Goal: Task Accomplishment & Management: Complete application form

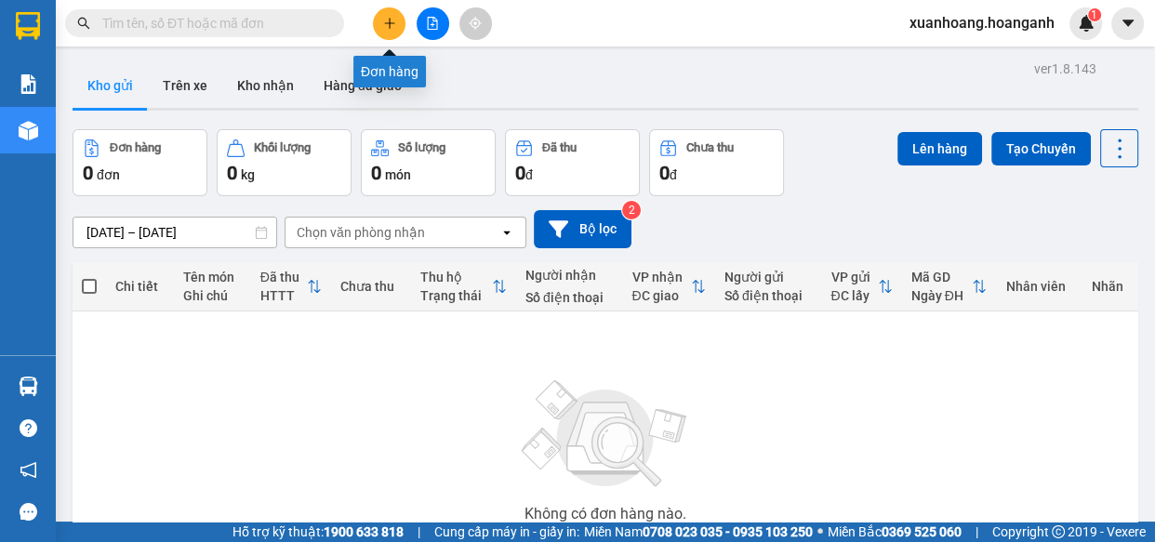
click at [397, 20] on button at bounding box center [389, 23] width 33 height 33
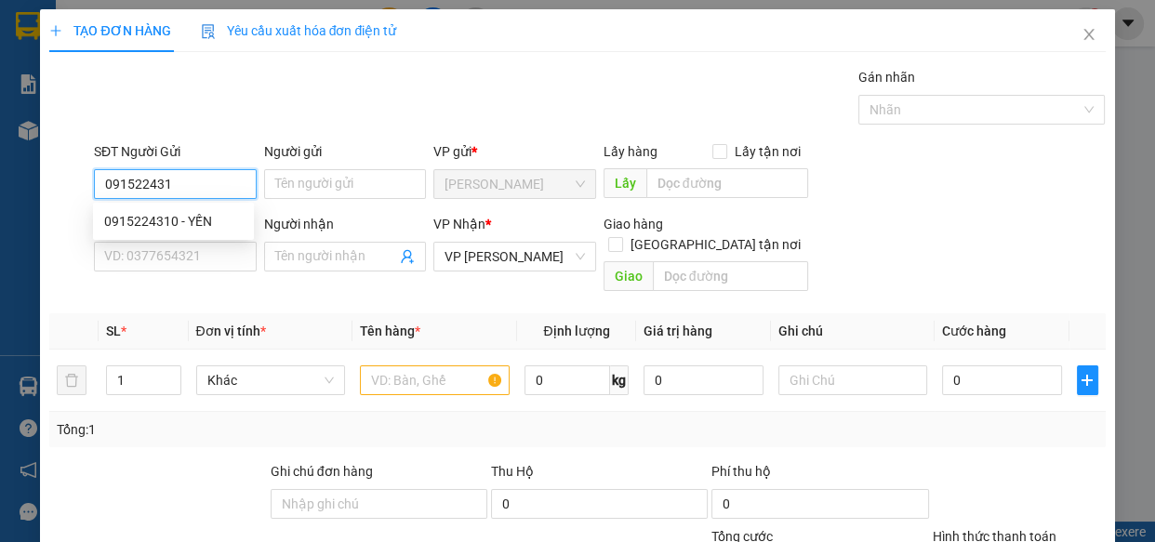
type input "0915224310"
click at [159, 217] on div "0915224310 - YẾN" at bounding box center [173, 221] width 139 height 20
type input "YẾN"
type input "20.000"
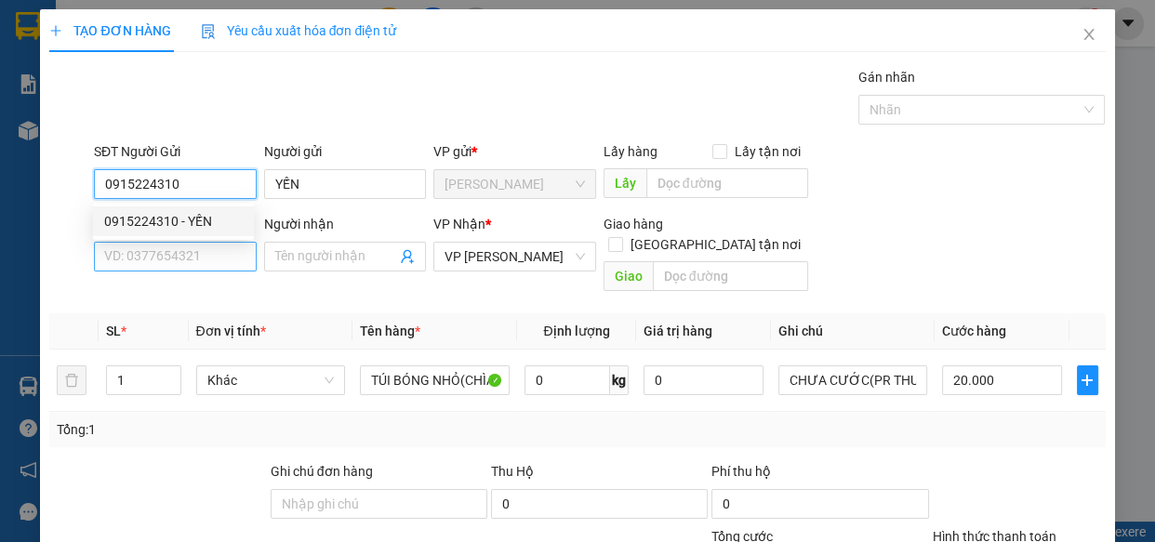
type input "0915224310"
click at [164, 246] on input "SĐT Người Nhận *" at bounding box center [175, 257] width 163 height 30
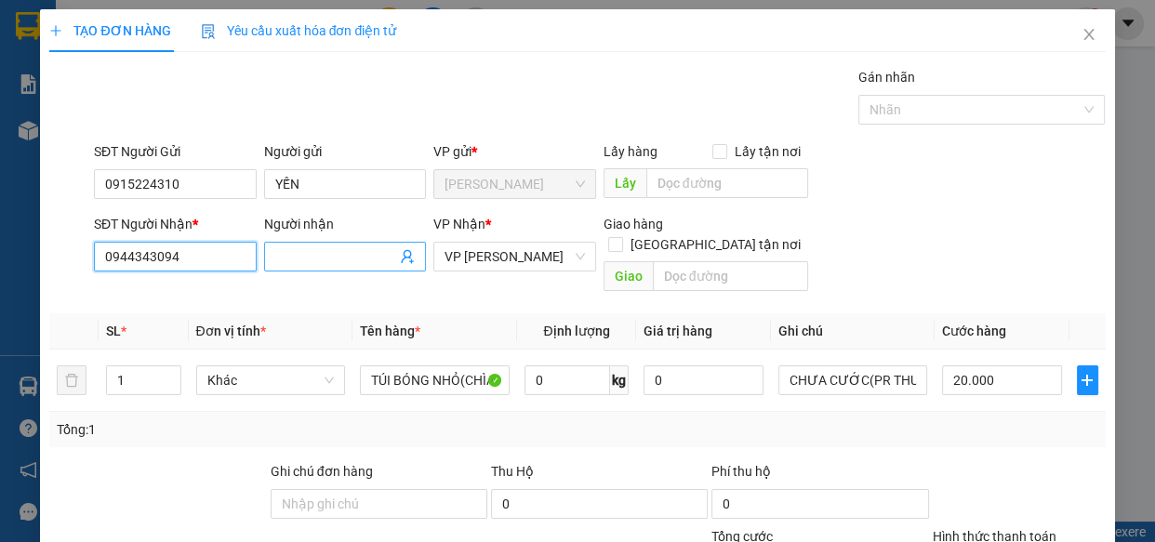
type input "0944343094"
click at [295, 268] on span at bounding box center [345, 257] width 163 height 30
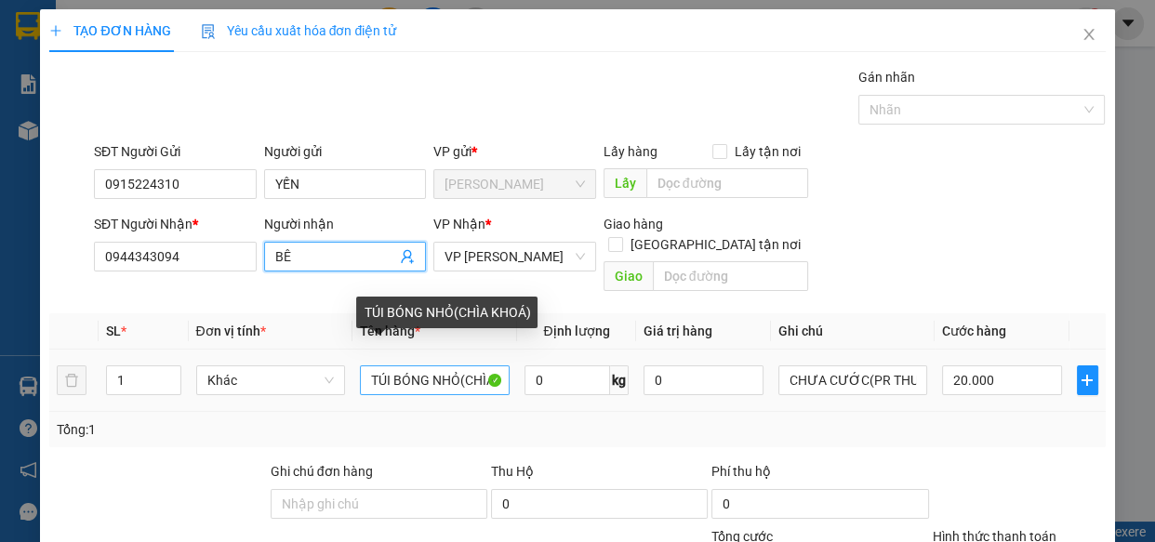
type input "BÊ"
click at [473, 365] on input "TÚI BÓNG NHỎ(CHÌA KHOÁ)" at bounding box center [435, 380] width 150 height 30
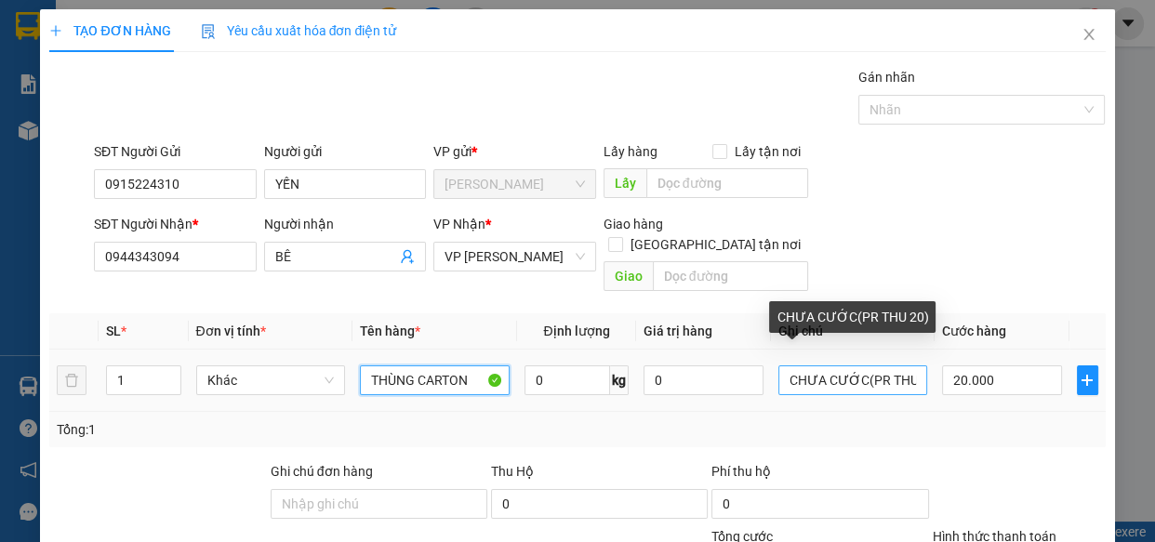
type input "THÙNG CARTON"
click at [899, 365] on input "CHƯA CƯỚC(PR THU 20)" at bounding box center [853, 380] width 150 height 30
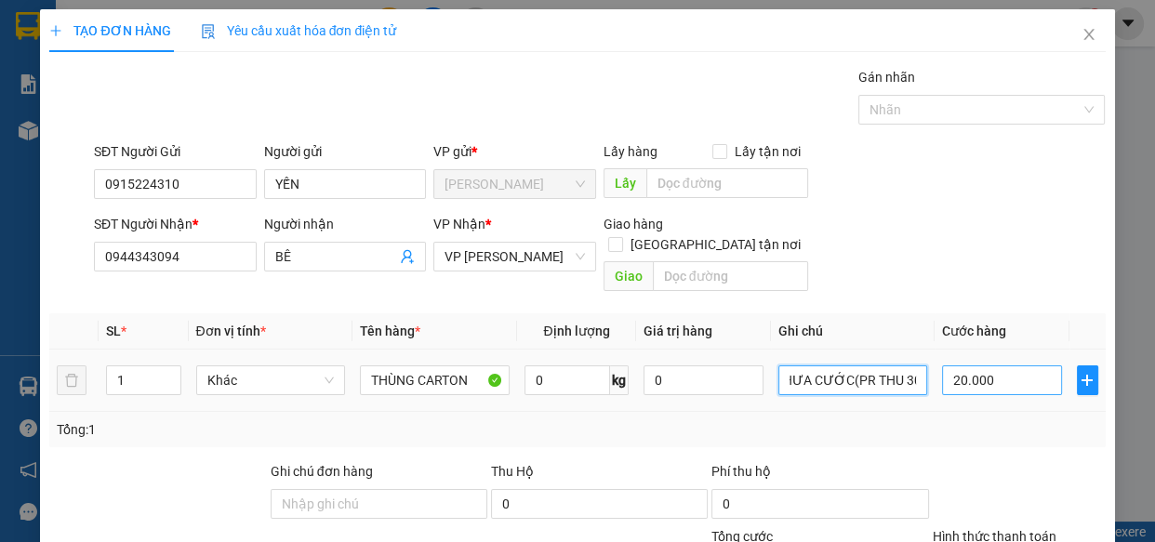
type input "CHƯA CƯỚC(PR THU 30)"
click at [990, 365] on input "20.000" at bounding box center [1002, 380] width 120 height 30
type input "0"
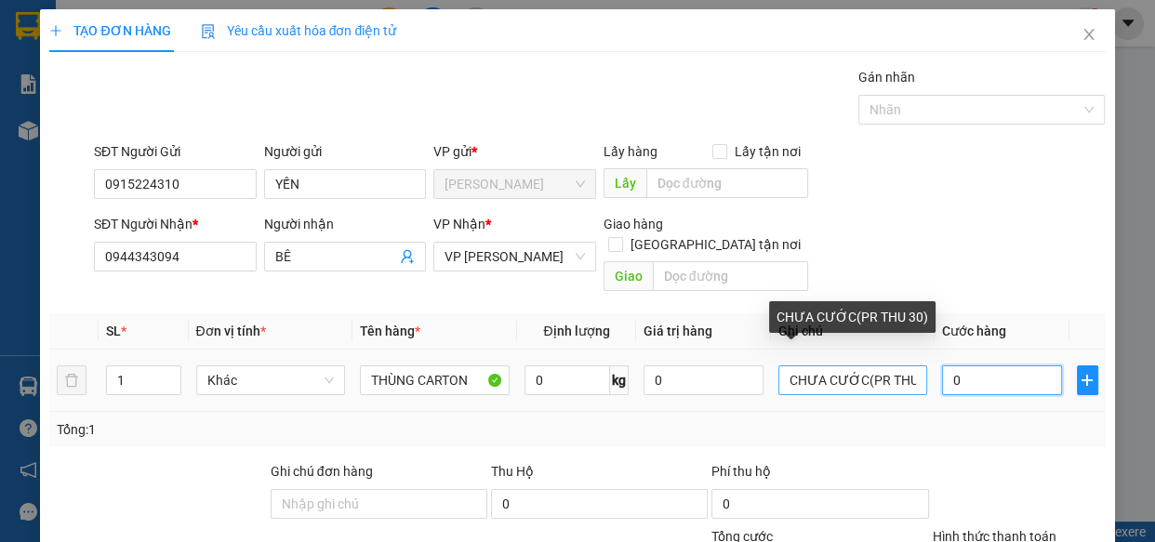
type input "0"
click at [911, 365] on input "CHƯA CƯỚC(PR THU 30)" at bounding box center [853, 380] width 150 height 30
click at [909, 365] on input "CHƯA CƯỚC(PR THU 40)" at bounding box center [853, 380] width 150 height 30
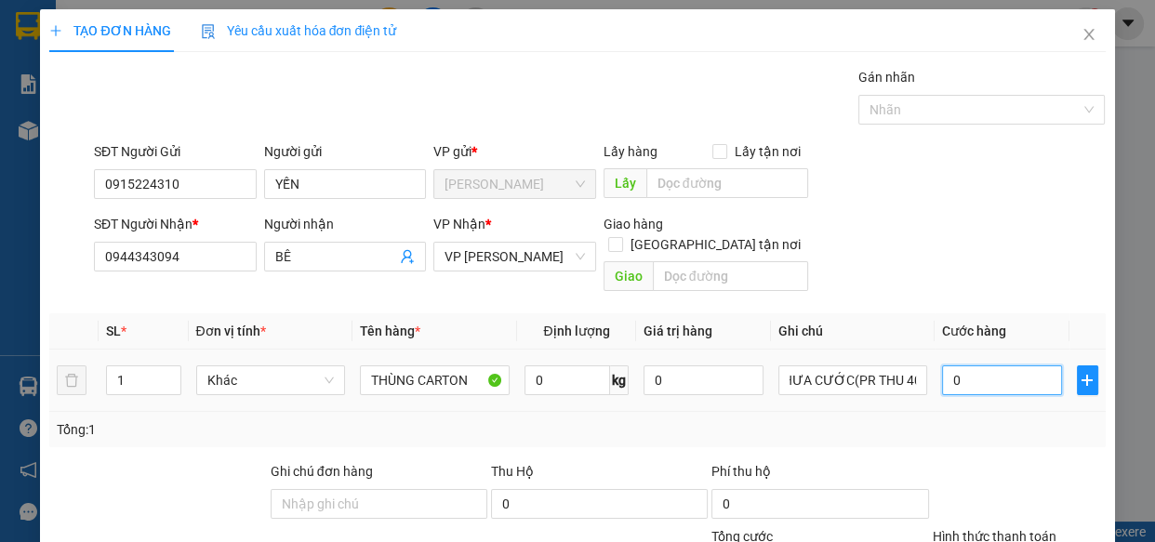
scroll to position [0, 0]
click at [1009, 365] on input "0" at bounding box center [1002, 380] width 120 height 30
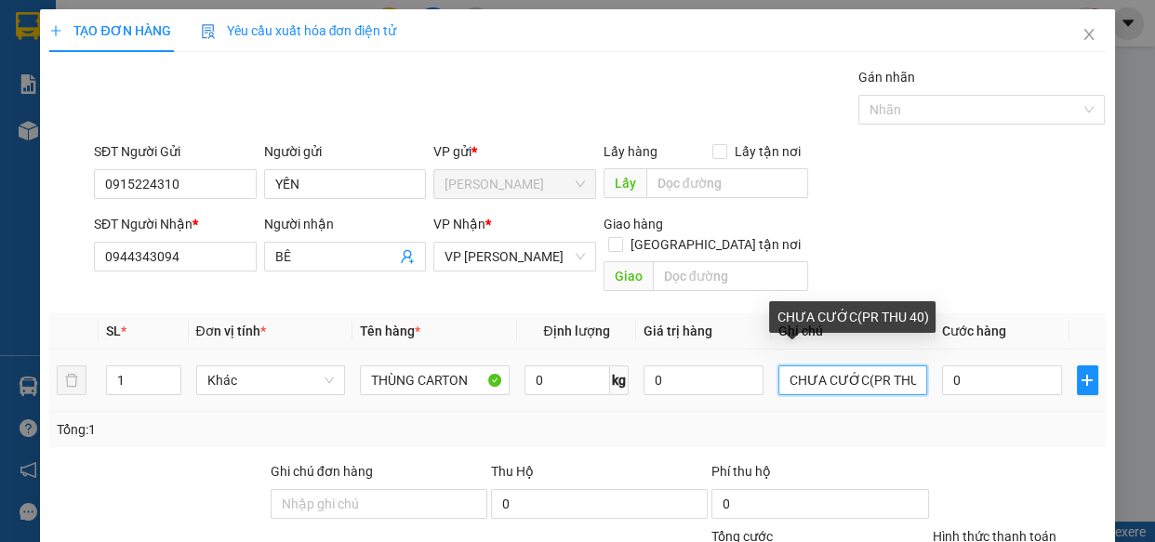
click at [906, 365] on input "CHƯA CƯỚC(PR THU 40)" at bounding box center [853, 380] width 150 height 30
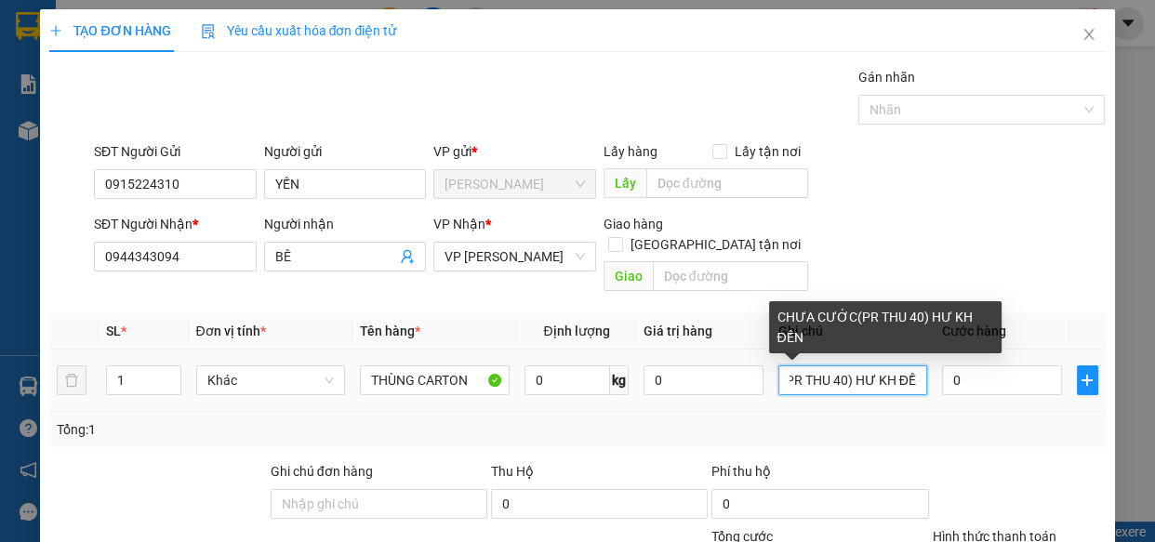
scroll to position [0, 93]
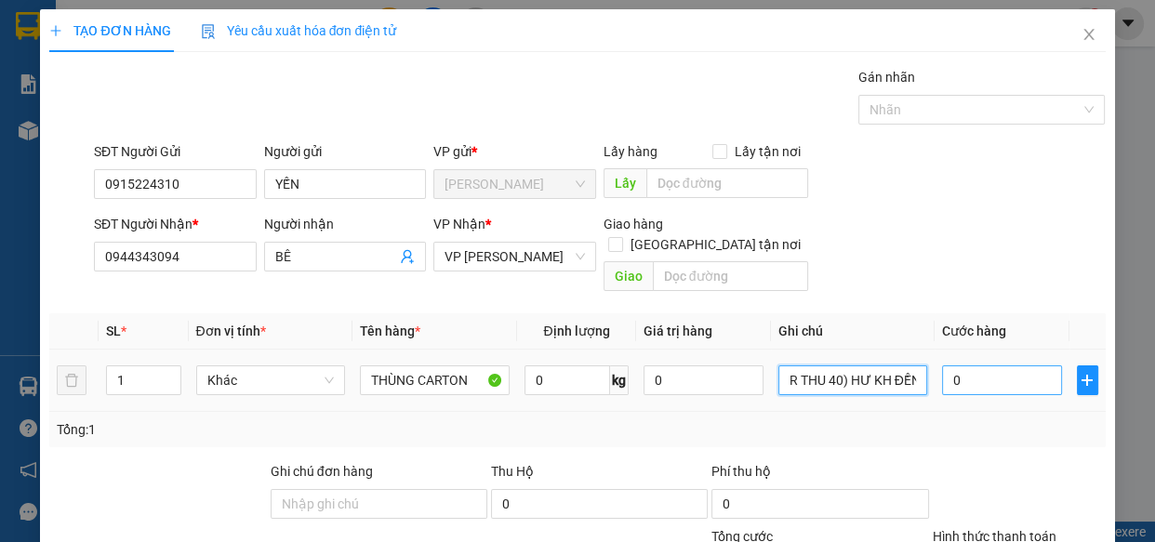
type input "CHƯA CƯỚC(PR THU 40) HƯ KH ĐỀN"
click at [967, 365] on input "0" at bounding box center [1002, 380] width 120 height 30
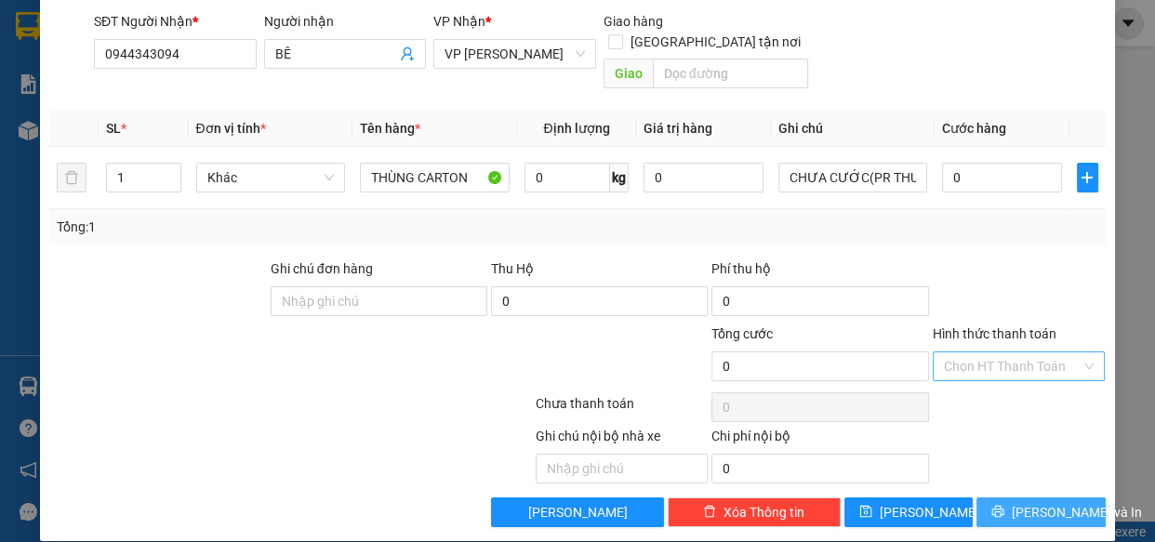
click at [1034, 502] on span "[PERSON_NAME] và In" at bounding box center [1077, 512] width 130 height 20
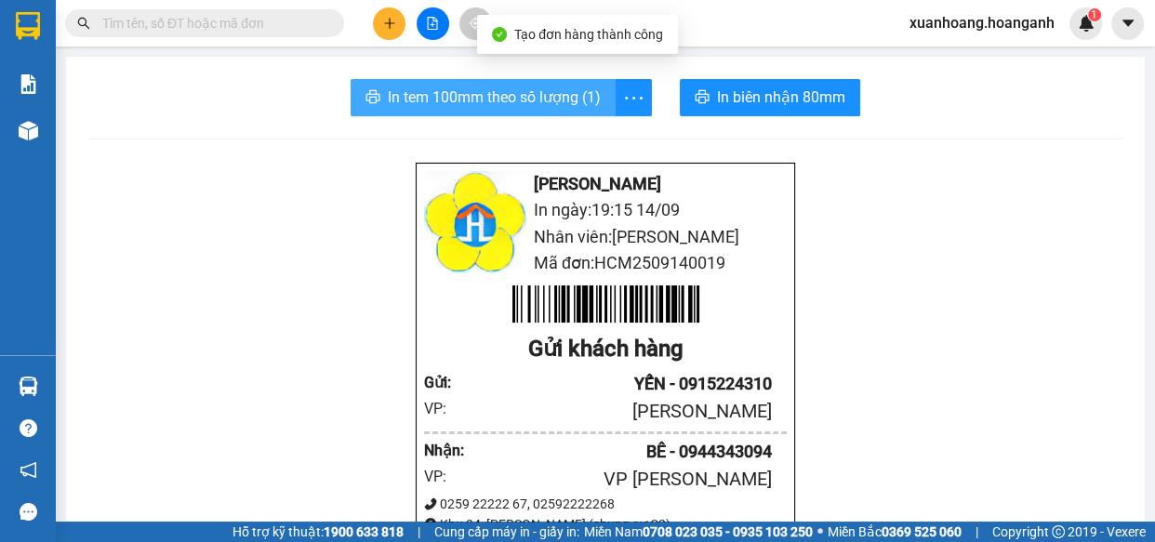
click at [549, 88] on span "In tem 100mm theo số lượng (1)" at bounding box center [494, 97] width 213 height 23
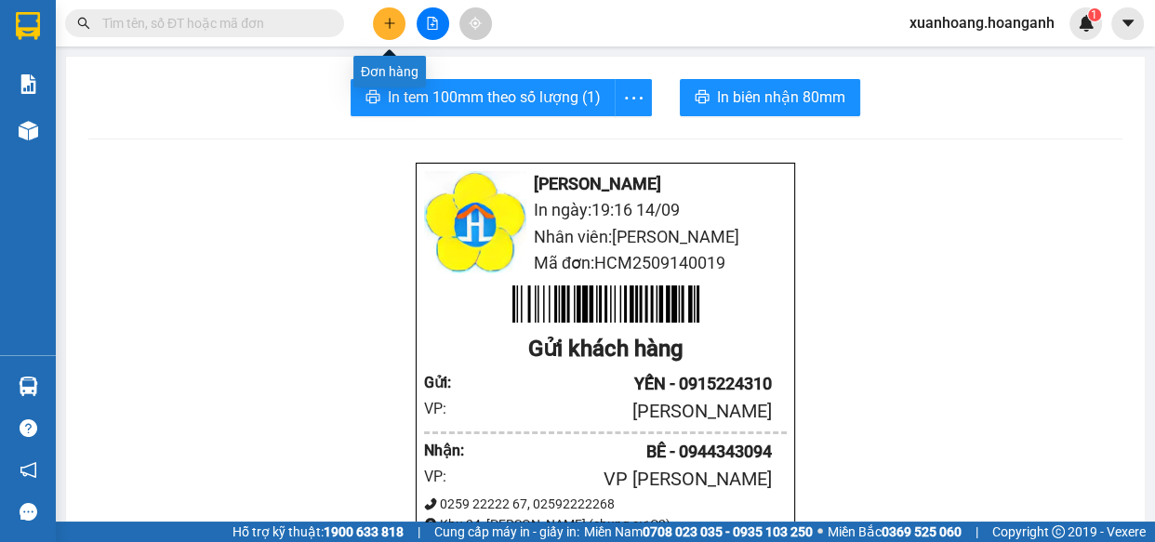
click at [381, 24] on button at bounding box center [389, 23] width 33 height 33
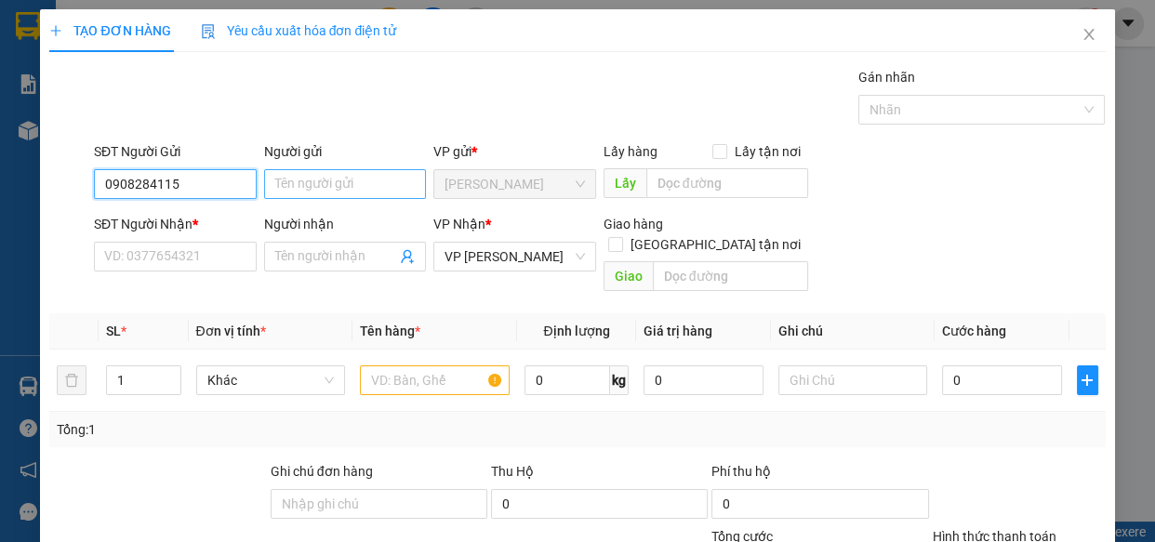
type input "0908284115"
click at [307, 182] on input "Người gửi" at bounding box center [345, 184] width 163 height 30
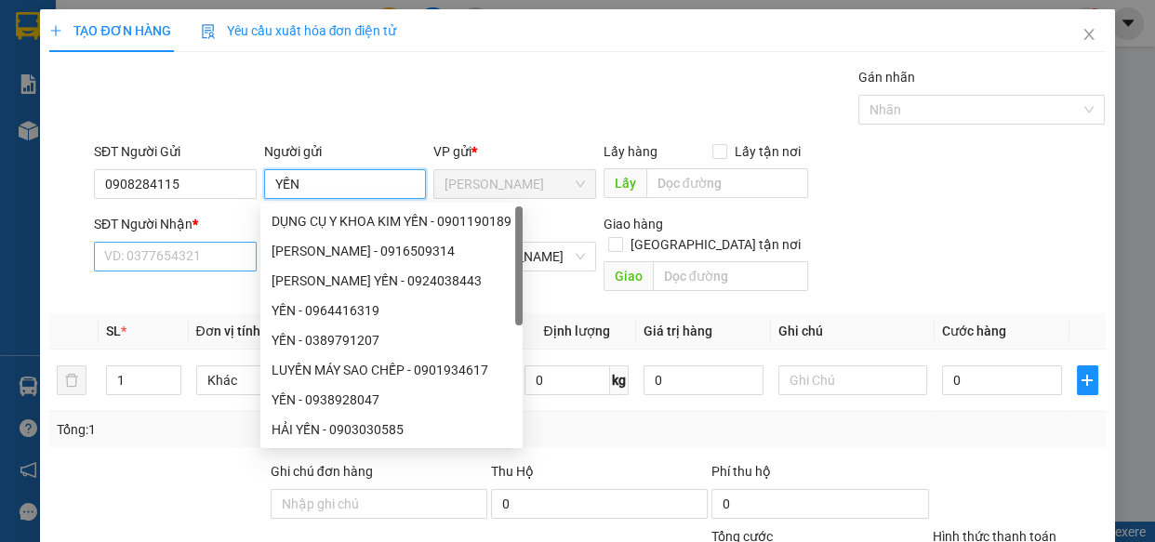
type input "YẾN"
click at [155, 255] on input "SĐT Người Nhận *" at bounding box center [175, 257] width 163 height 30
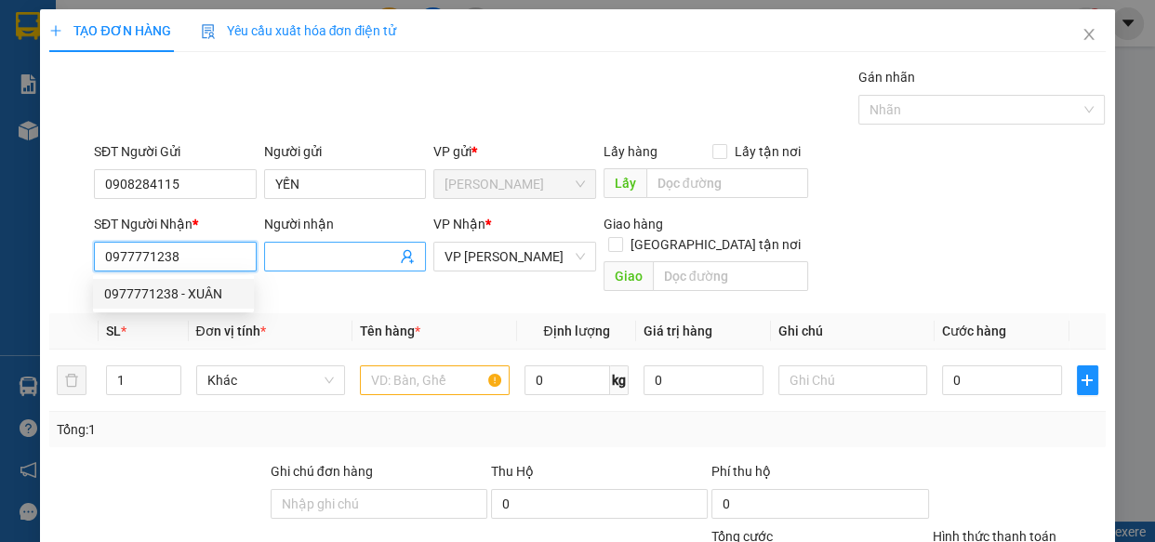
type input "0977771238"
click at [299, 259] on input "Người nhận" at bounding box center [336, 256] width 122 height 20
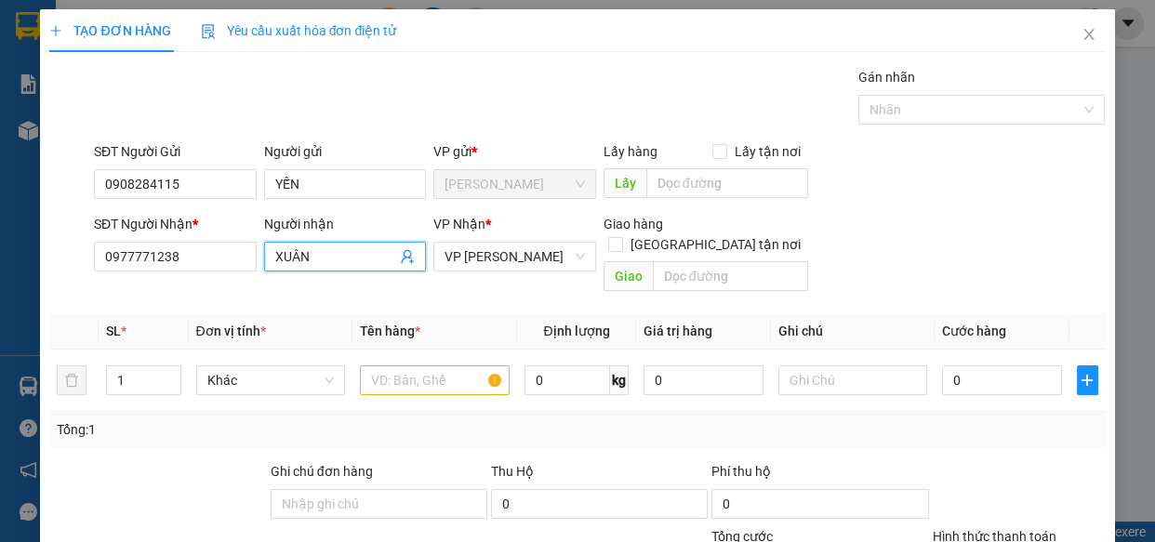
type input "XUÂN"
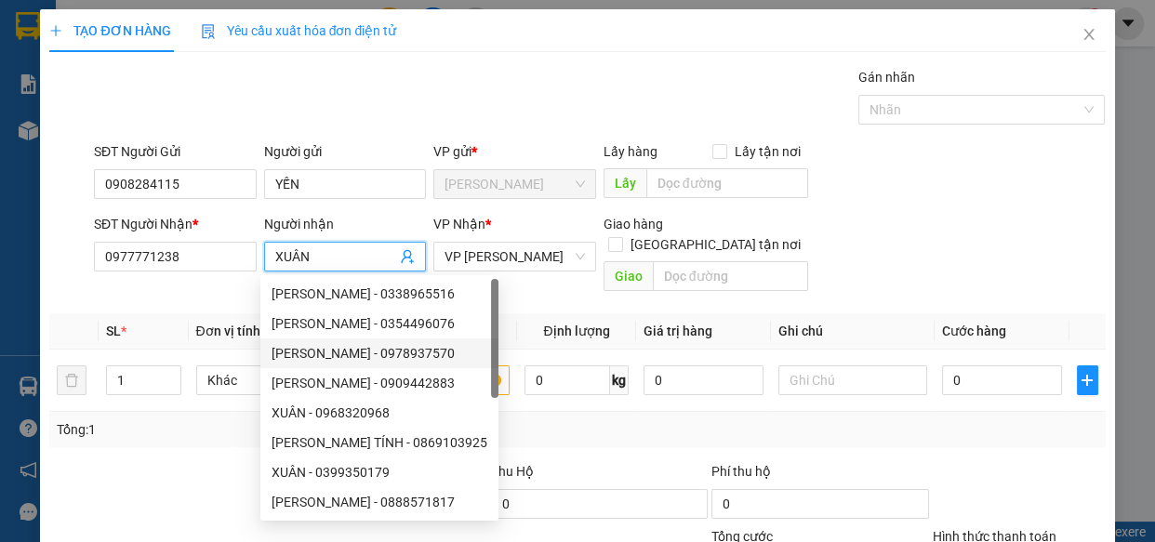
click at [406, 364] on div "[PERSON_NAME] - 0978937570" at bounding box center [379, 354] width 238 height 30
type input "0978937570"
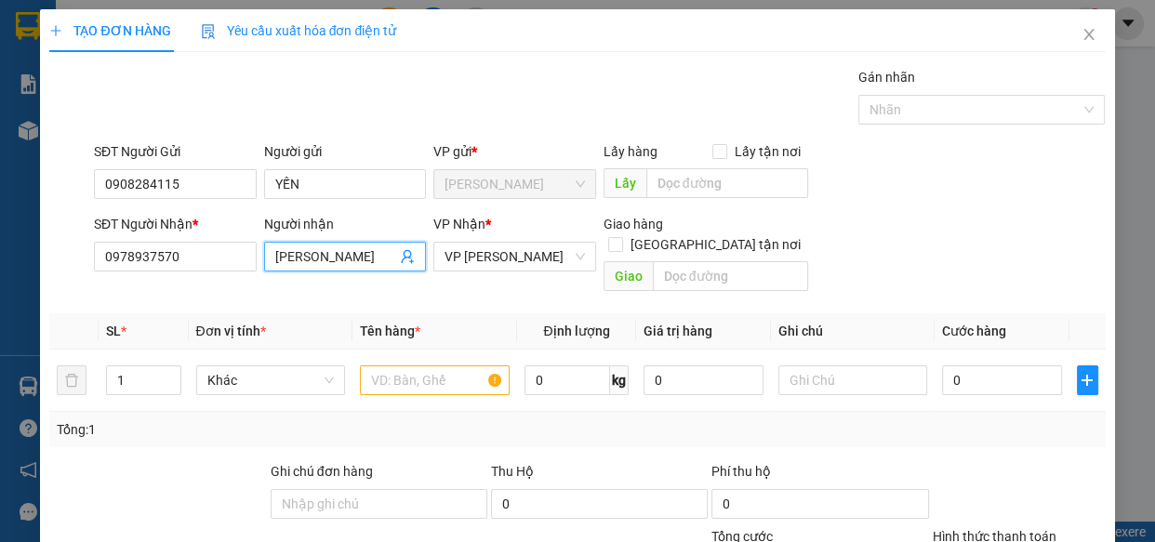
click at [372, 259] on input "[PERSON_NAME]" at bounding box center [336, 256] width 122 height 20
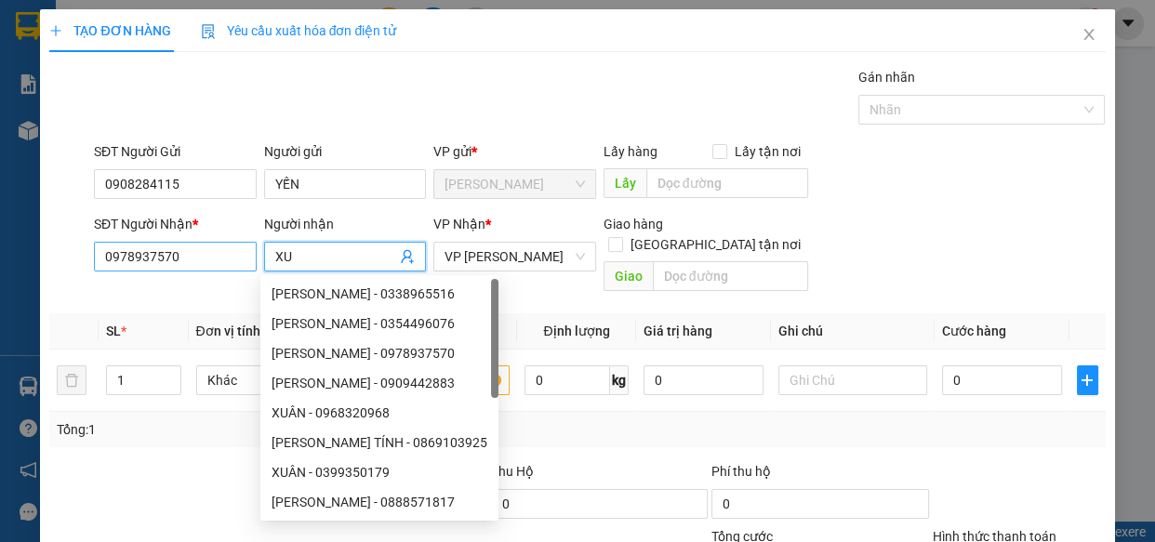
type input "X"
click at [213, 258] on input "0978937570" at bounding box center [175, 257] width 163 height 30
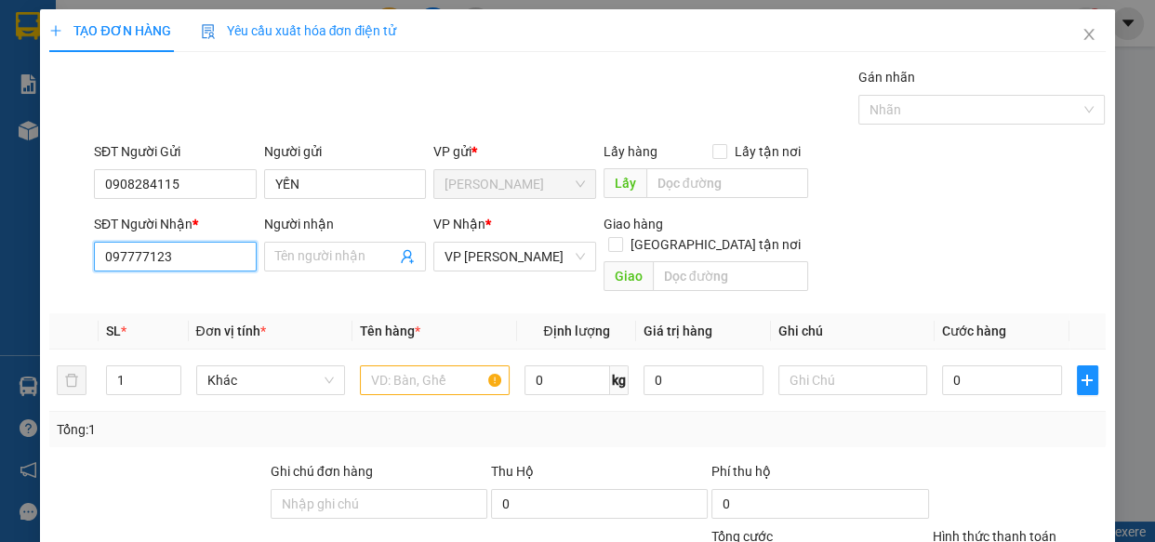
type input "0977771238"
click at [209, 296] on div "0977771238 - XUÂN" at bounding box center [173, 294] width 139 height 20
type input "XUÂN"
type input "1.000"
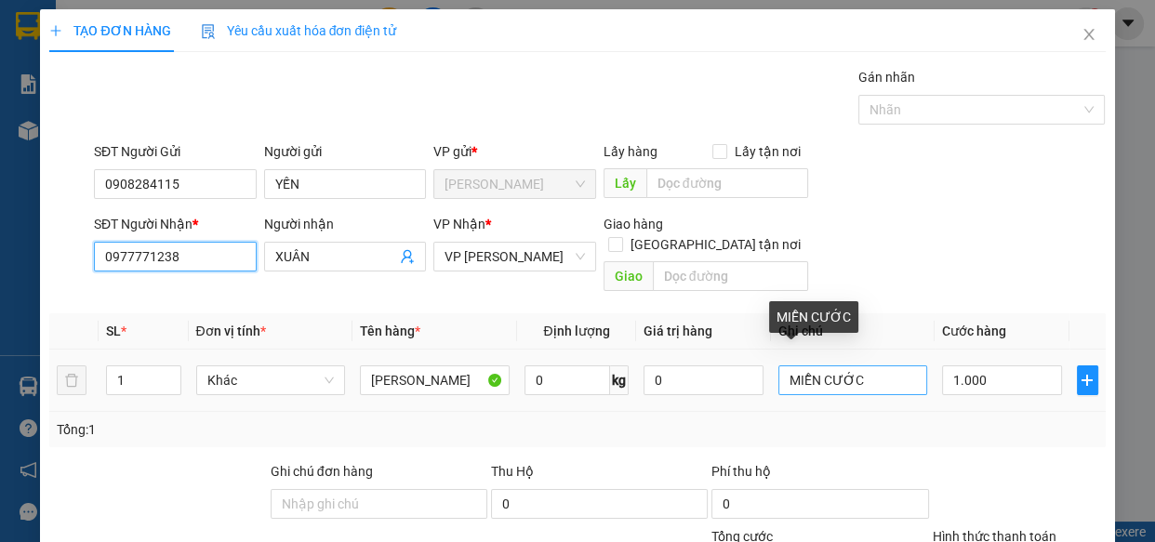
type input "0977771238"
click at [848, 365] on input "MIỄN CƯỚC" at bounding box center [853, 380] width 150 height 30
type input "M"
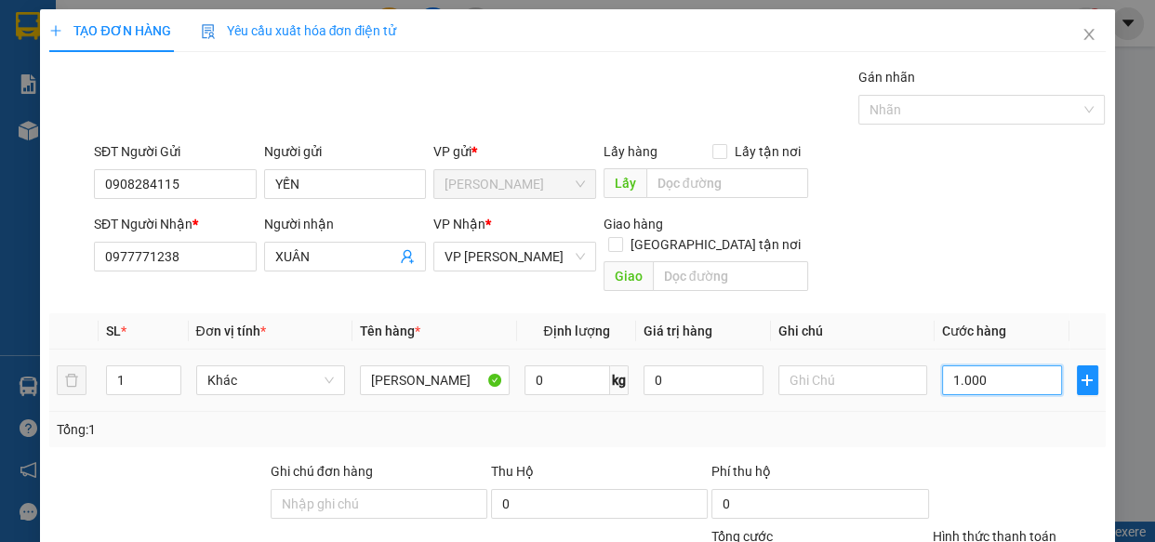
click at [1022, 365] on input "1.000" at bounding box center [1002, 380] width 120 height 30
type input "0"
click at [942, 365] on input "0" at bounding box center [1002, 380] width 120 height 30
type input "30"
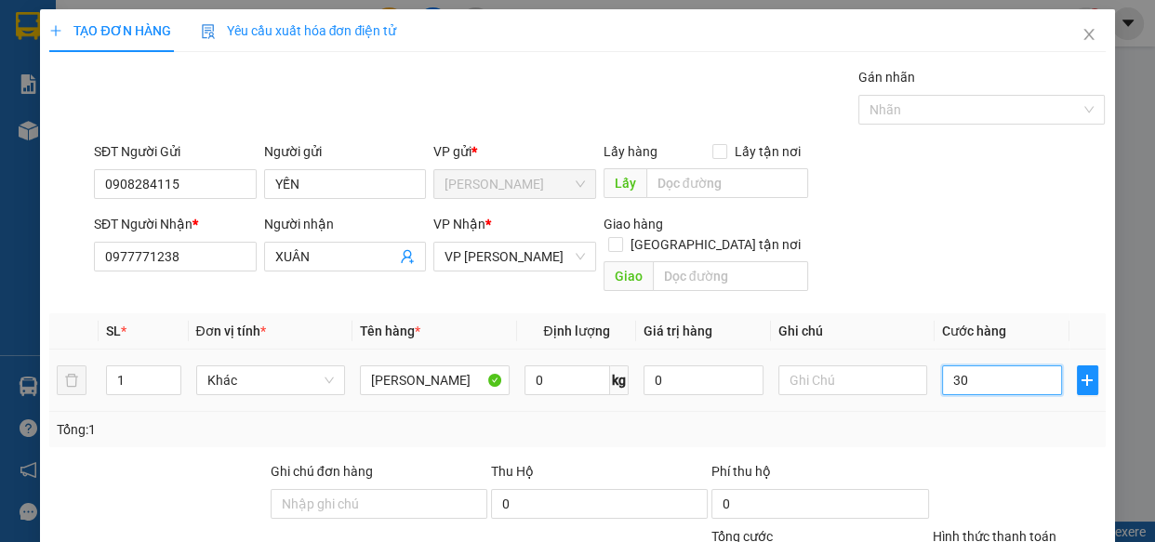
type input "300"
type input "3.000"
type input "30.000"
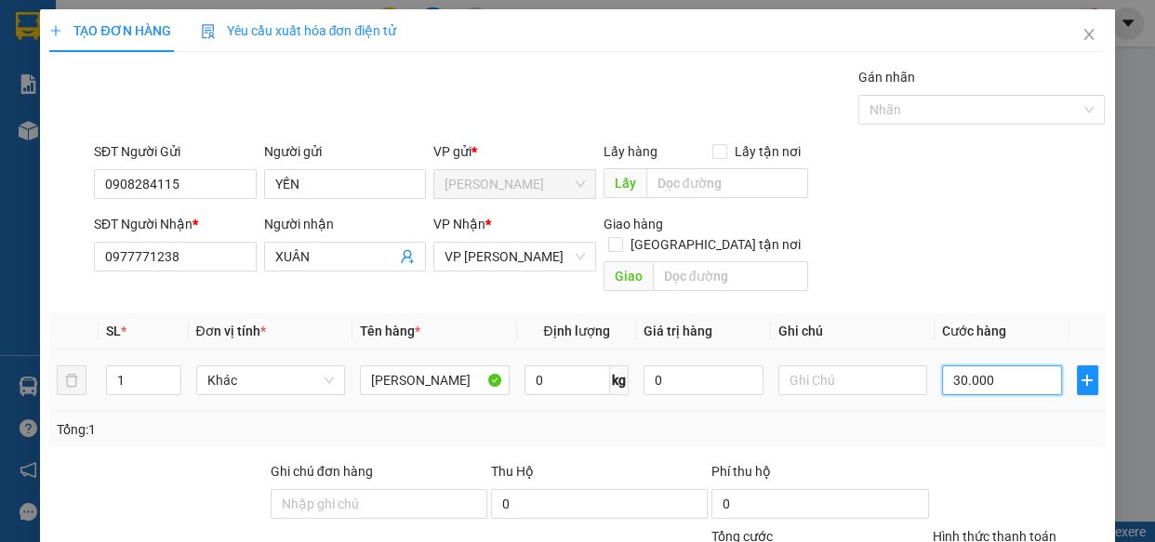
type input "30.000"
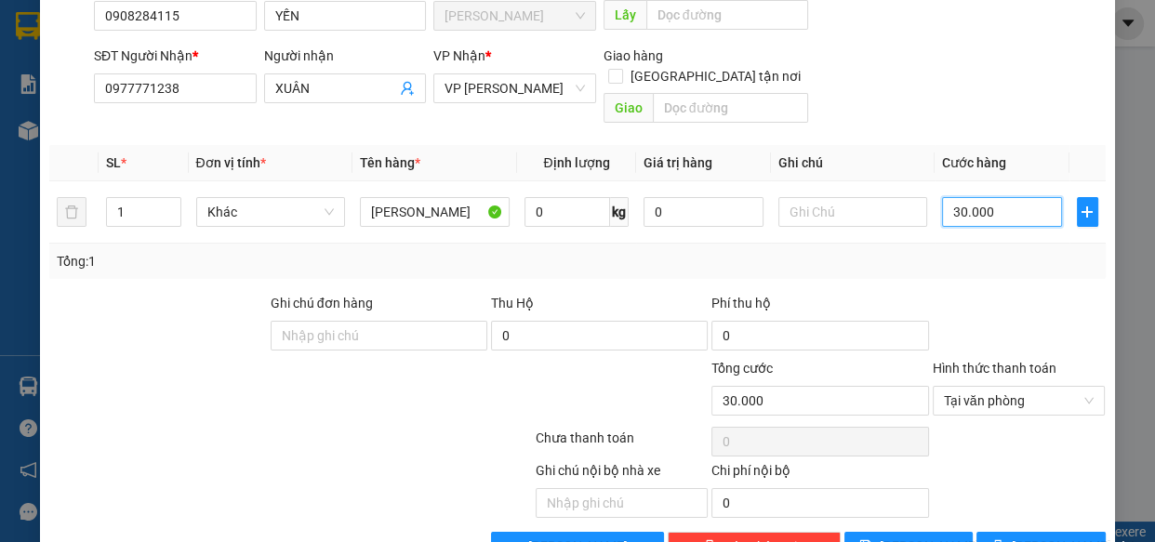
scroll to position [203, 0]
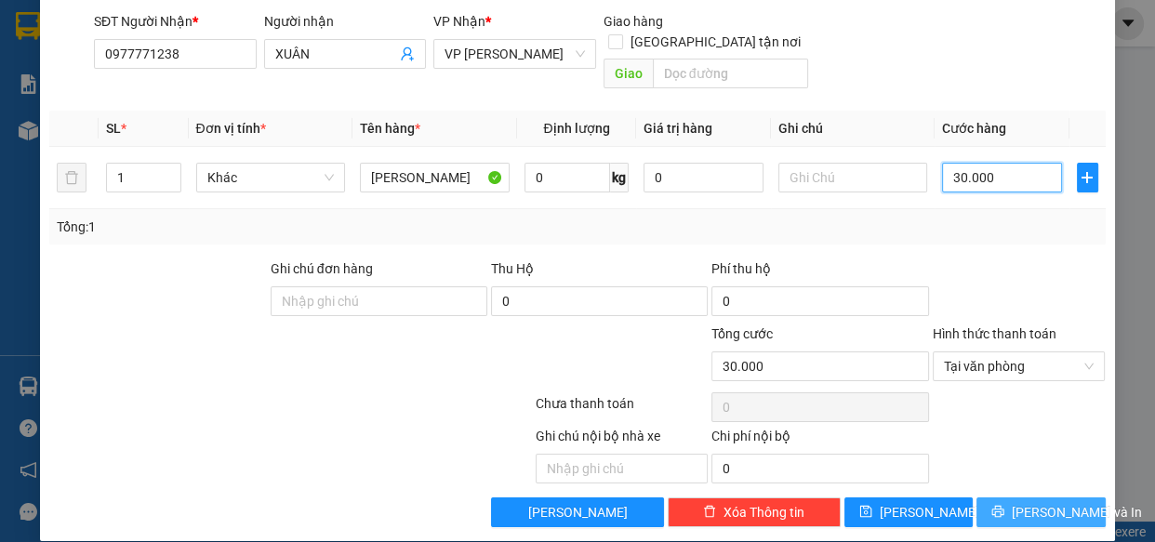
type input "30.000"
click at [1023, 502] on span "[PERSON_NAME] và In" at bounding box center [1077, 512] width 130 height 20
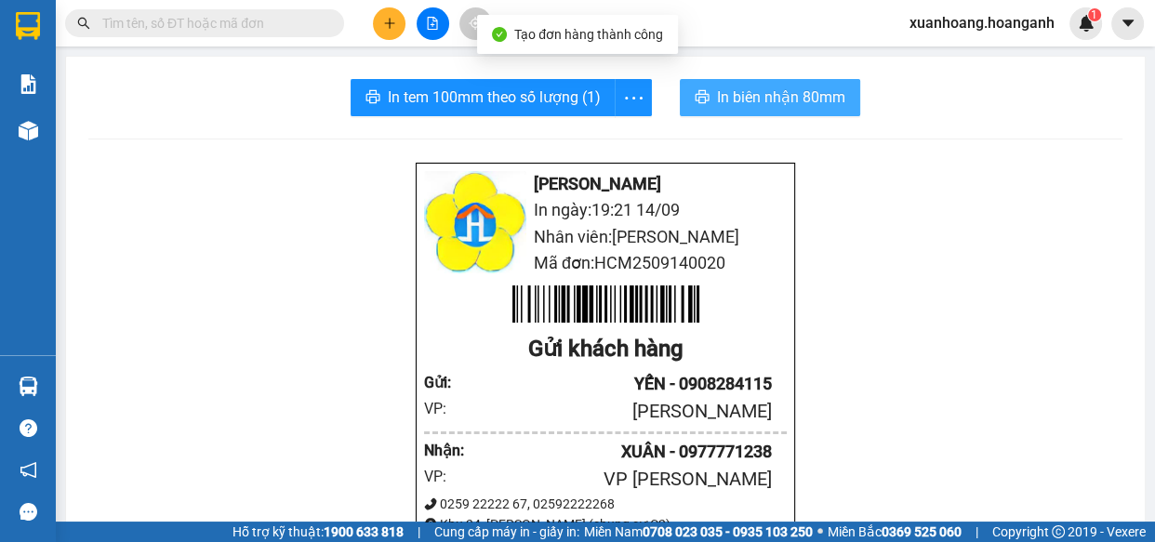
click at [703, 108] on button "In biên nhận 80mm" at bounding box center [770, 97] width 180 height 37
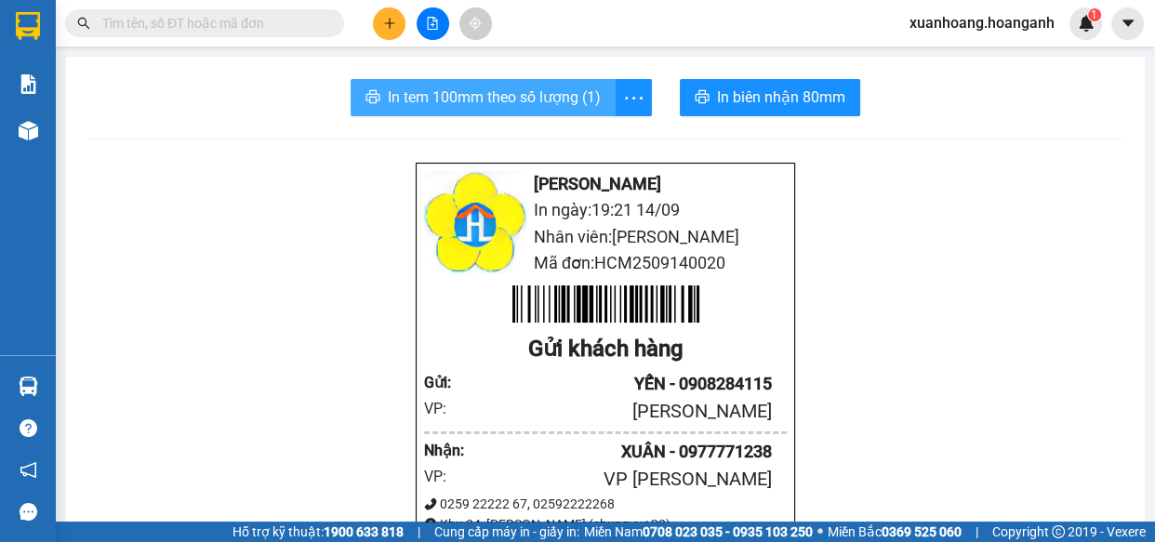
click at [472, 92] on span "In tem 100mm theo số lượng (1)" at bounding box center [494, 97] width 213 height 23
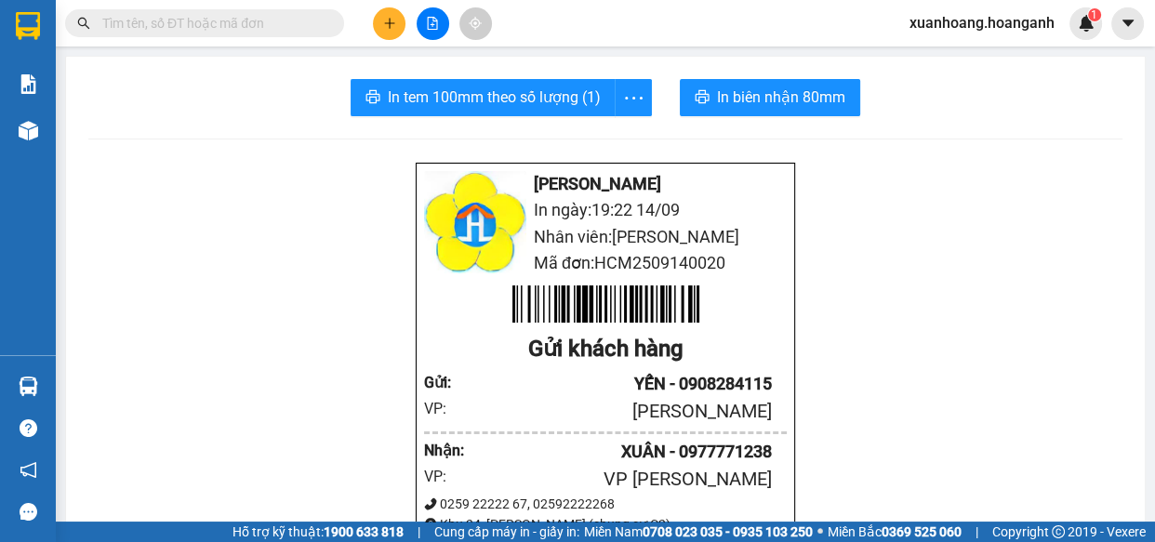
scroll to position [111, 0]
